Goal: Information Seeking & Learning: Learn about a topic

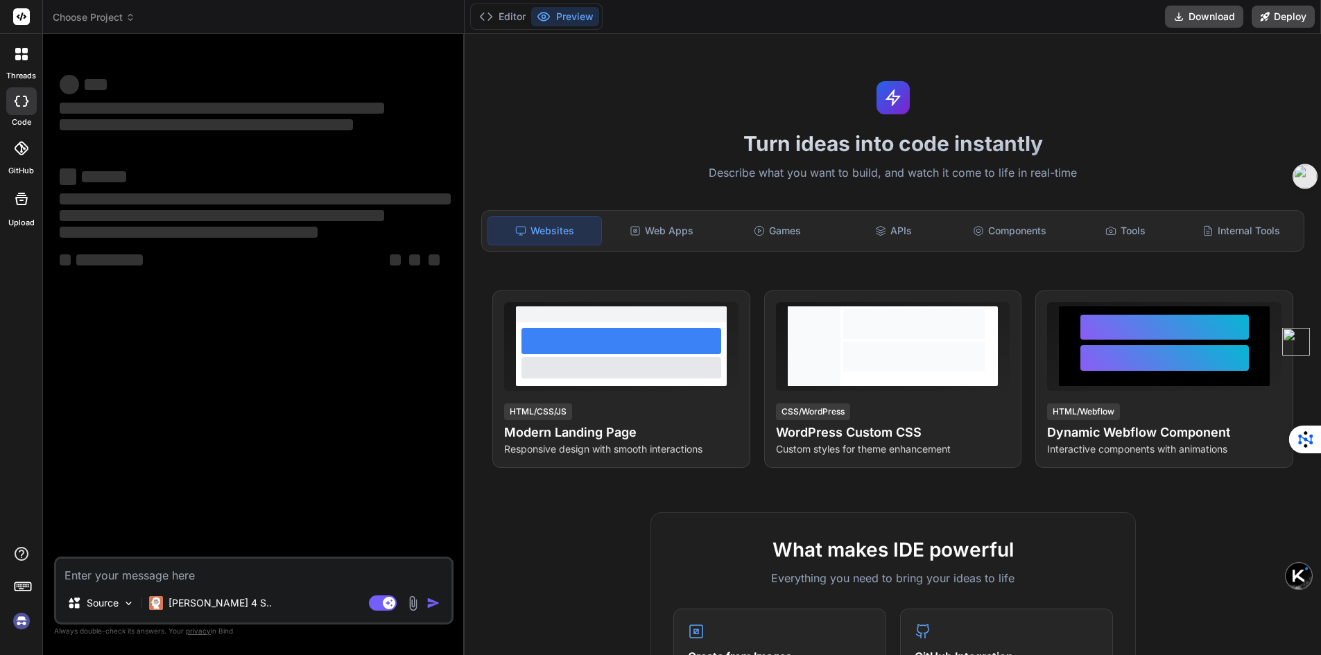
scroll to position [6, 0]
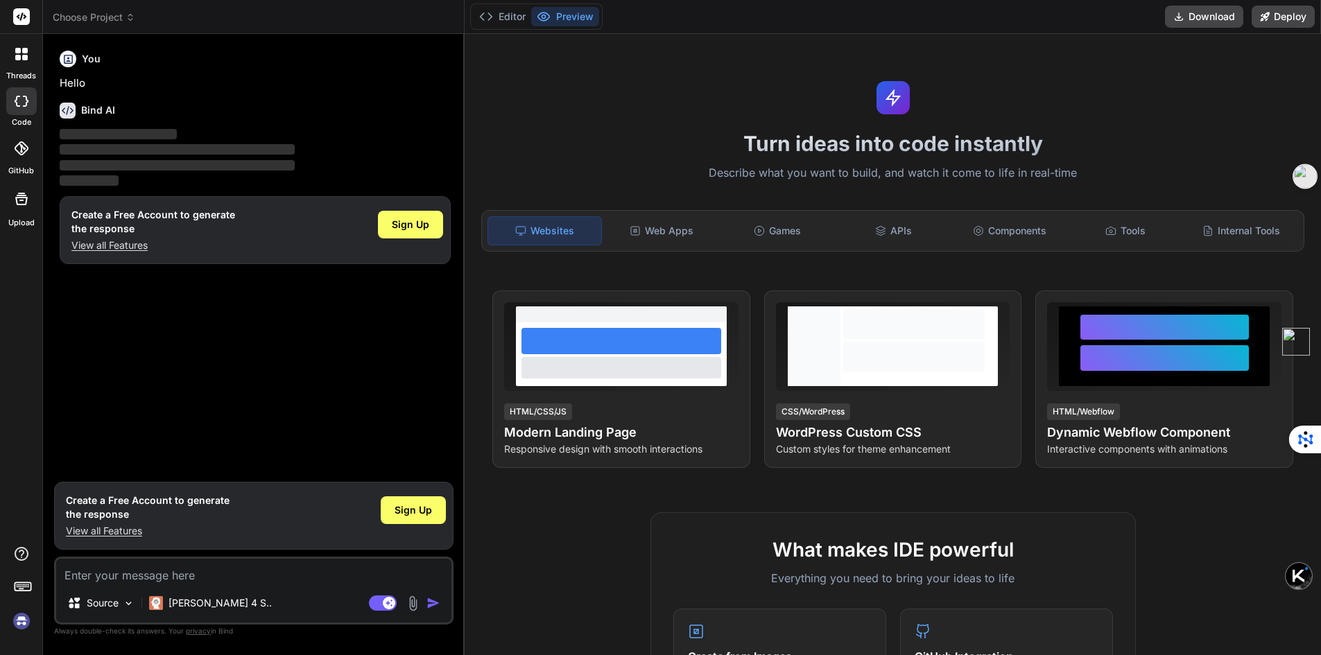
type textarea "x"
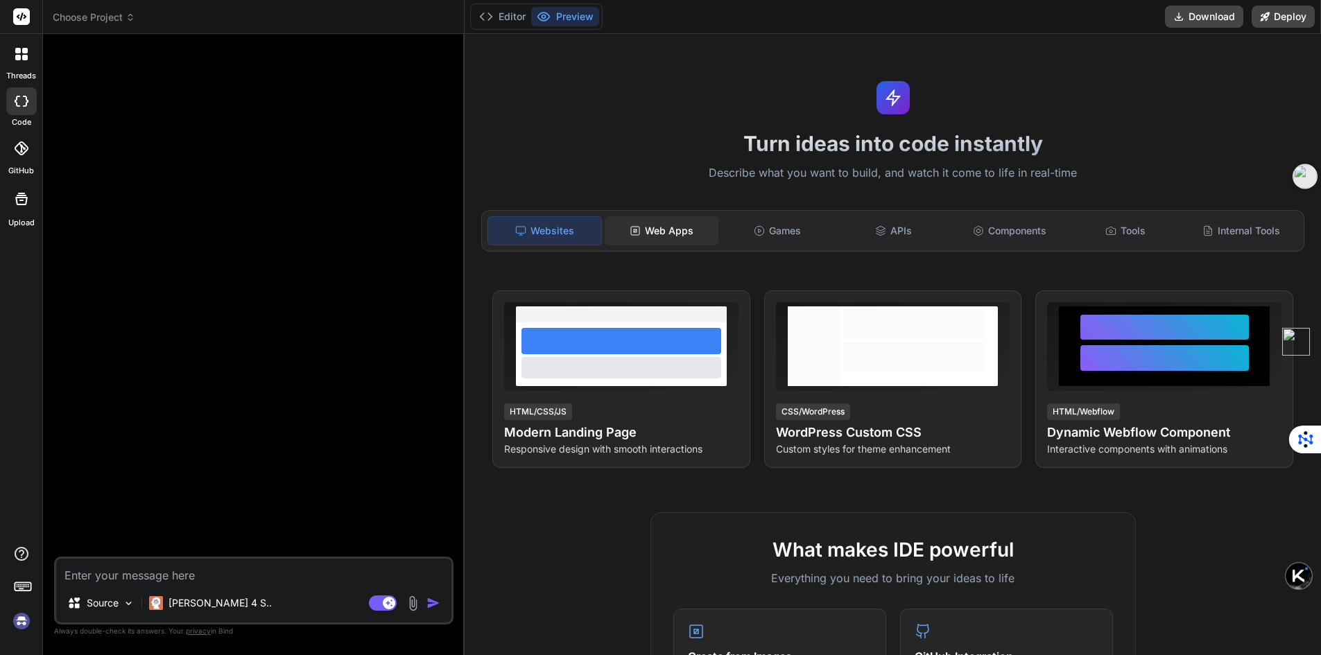
type textarea "x"
click at [1217, 14] on button "Download" at bounding box center [1204, 17] width 78 height 22
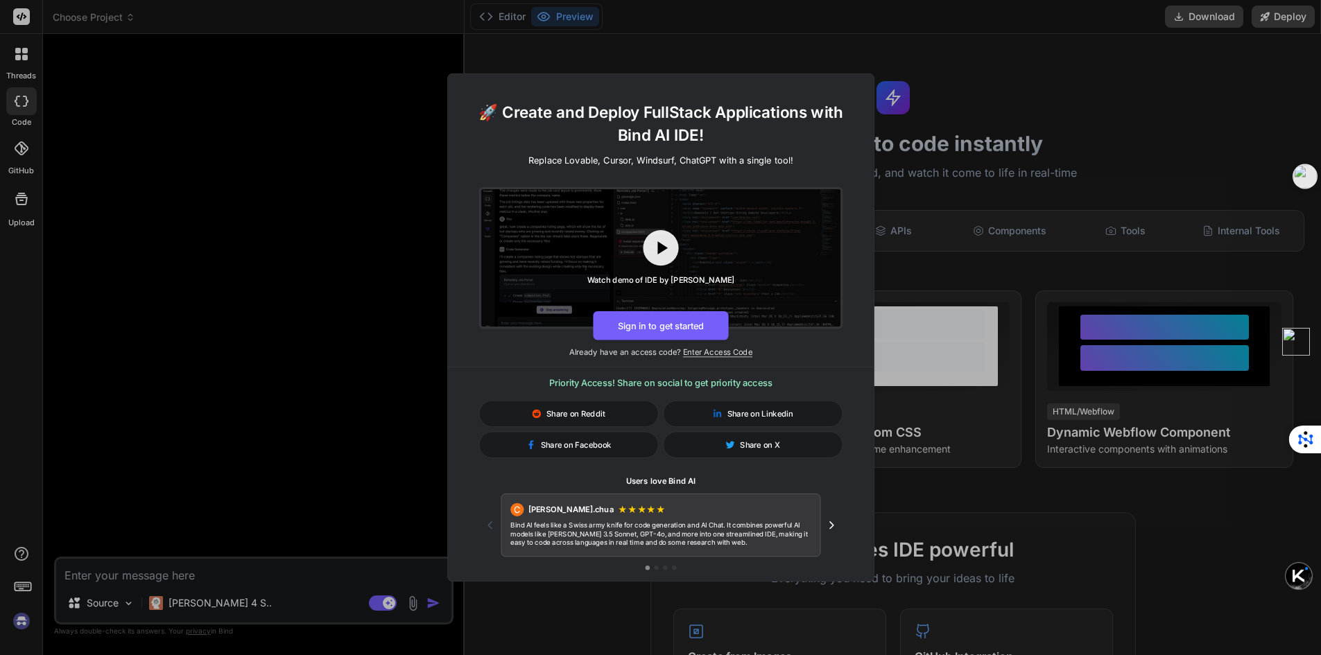
click at [679, 244] on div "Watch demo of IDE by Bind AI" at bounding box center [661, 257] width 148 height 55
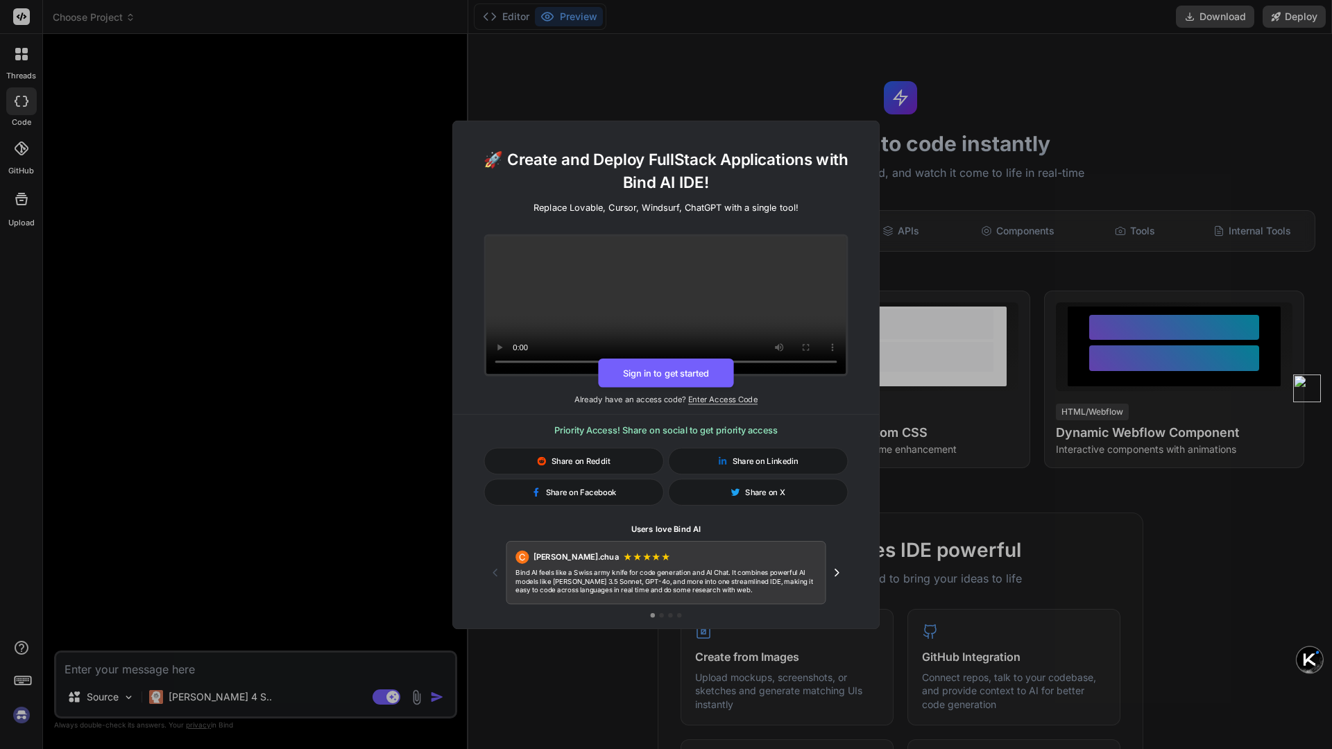
type textarea "x"
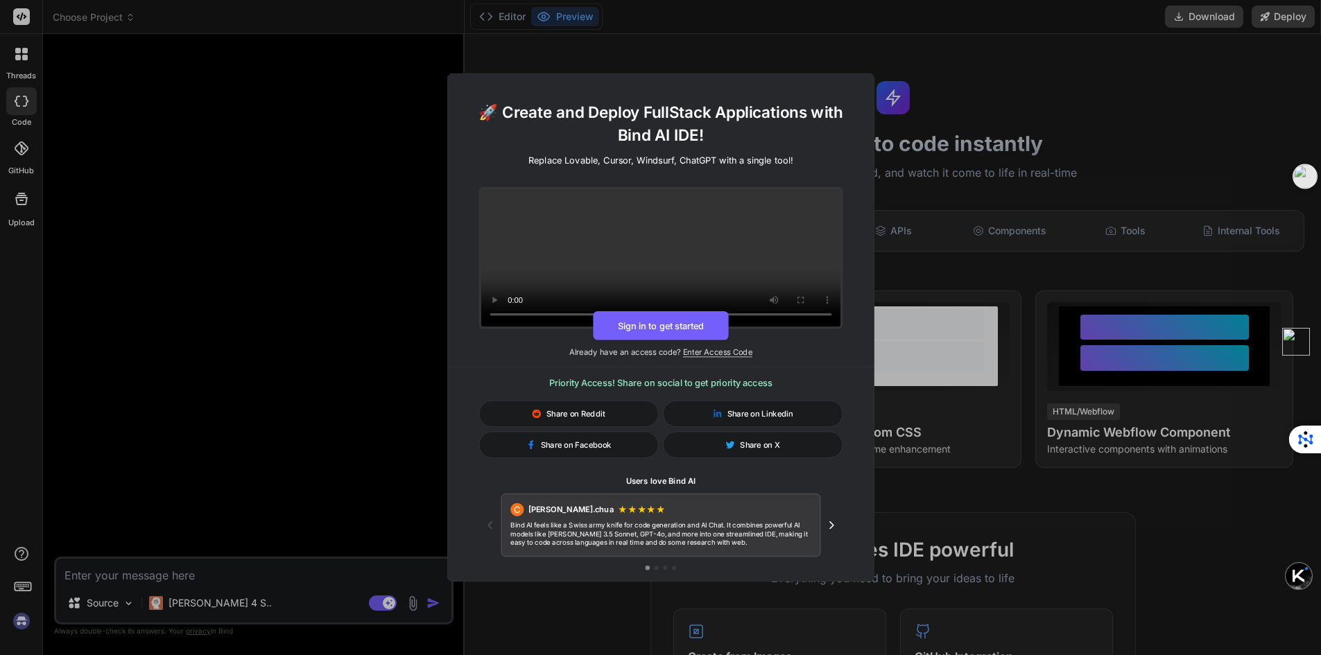
click at [1051, 151] on div "🚀 Create and Deploy FullStack Applications with Bind AI IDE! Replace Lovable, C…" at bounding box center [660, 327] width 1321 height 655
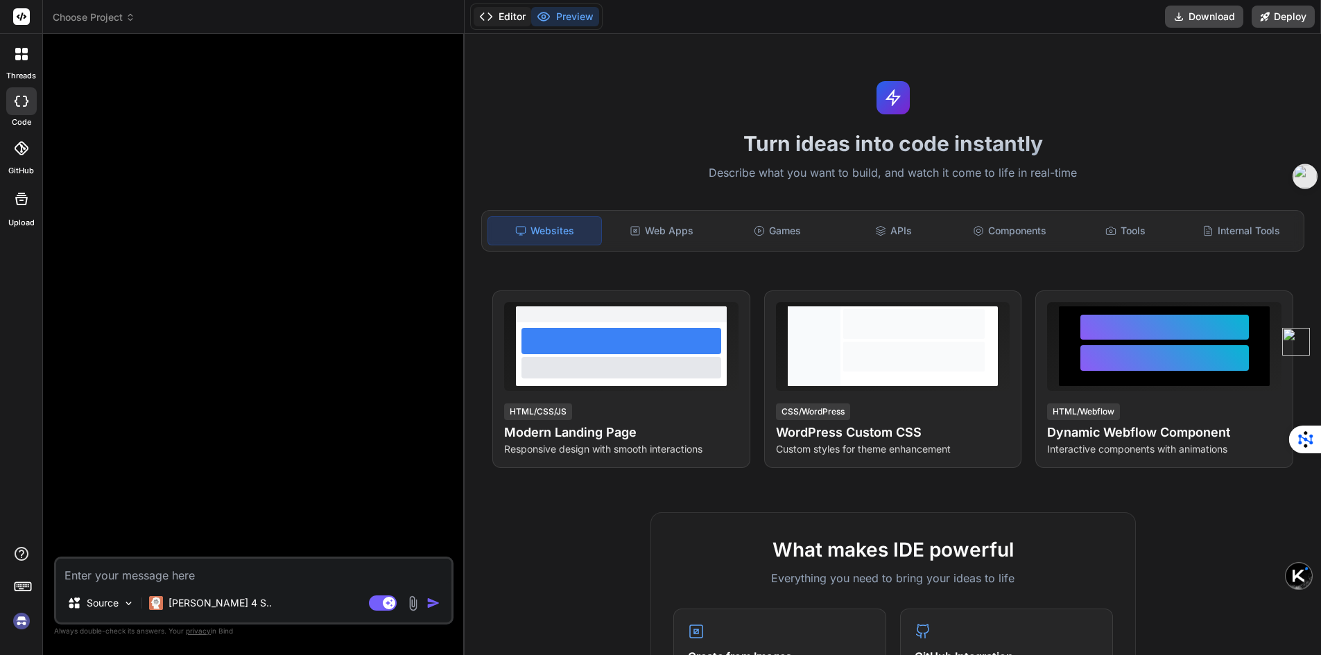
click at [500, 18] on button "Editor" at bounding box center [503, 16] width 58 height 19
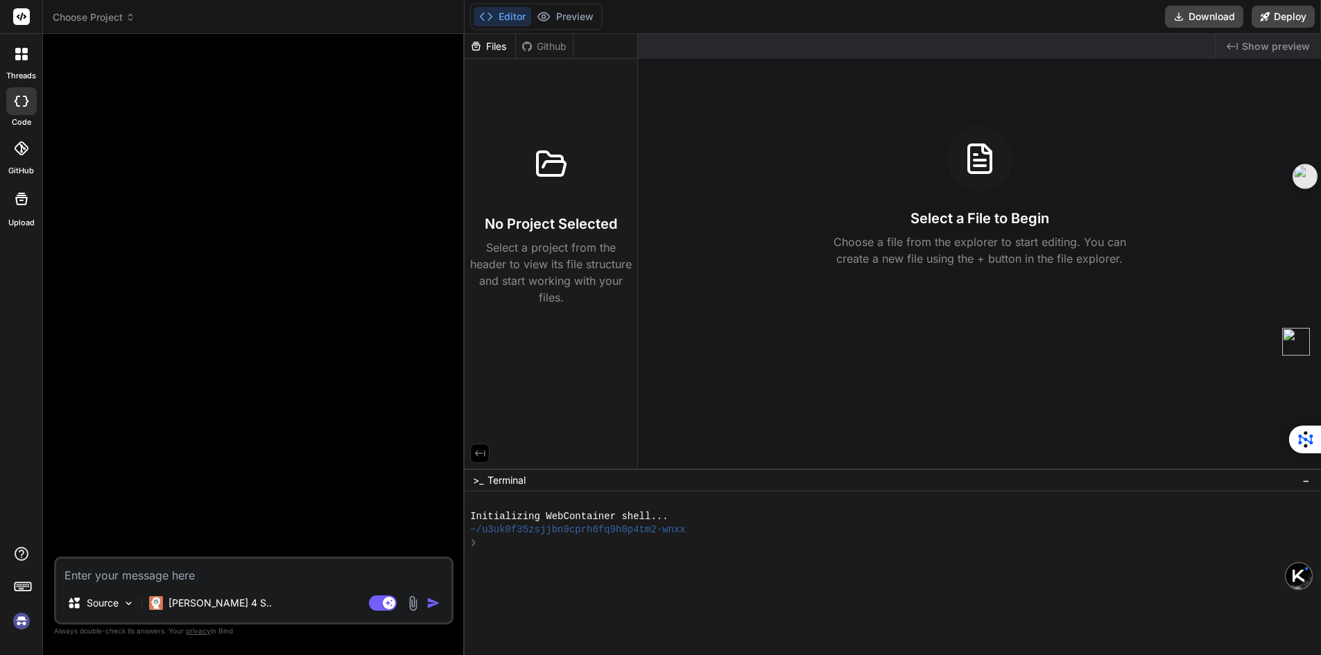
drag, startPoint x: 520, startPoint y: 100, endPoint x: 508, endPoint y: 116, distance: 19.8
click at [508, 116] on div "No Project Selected Select a project from the header to view its file structure…" at bounding box center [551, 185] width 173 height 252
click at [549, 45] on div "Github" at bounding box center [544, 47] width 57 height 14
click at [488, 53] on div "Files" at bounding box center [490, 47] width 51 height 14
click at [523, 49] on icon at bounding box center [527, 46] width 10 height 10
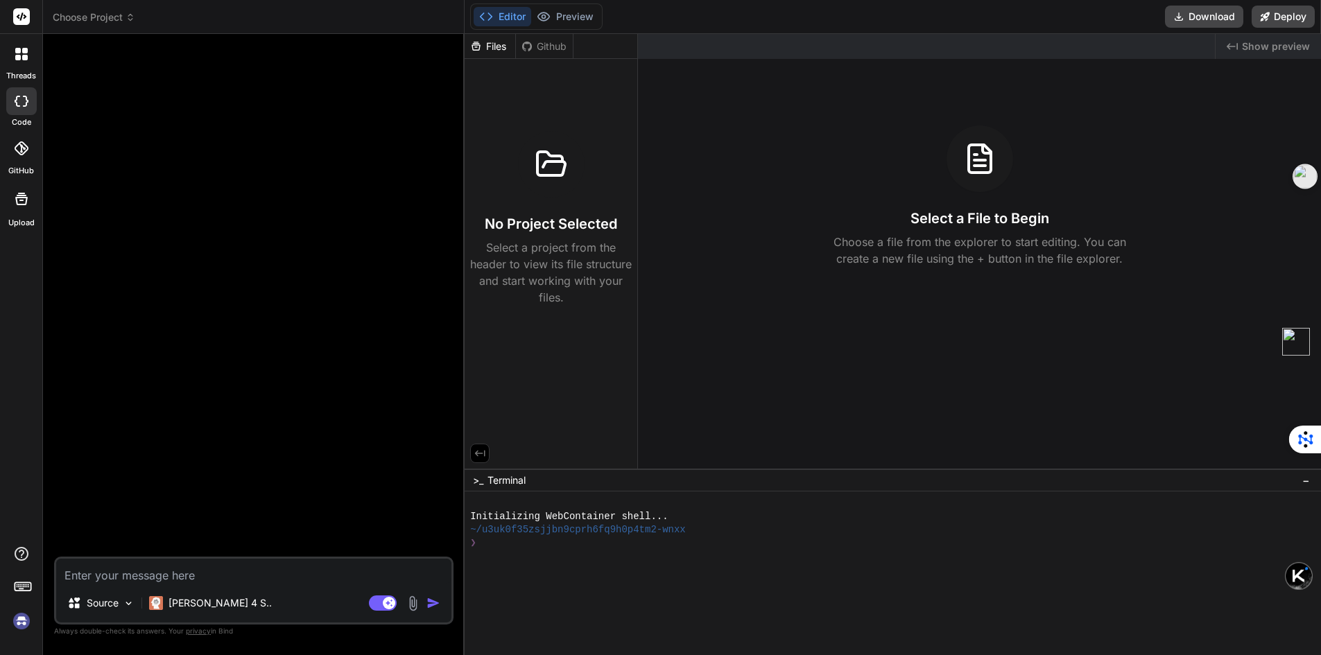
click at [490, 50] on div "Files" at bounding box center [490, 47] width 51 height 14
